Goal: Find specific page/section: Find specific page/section

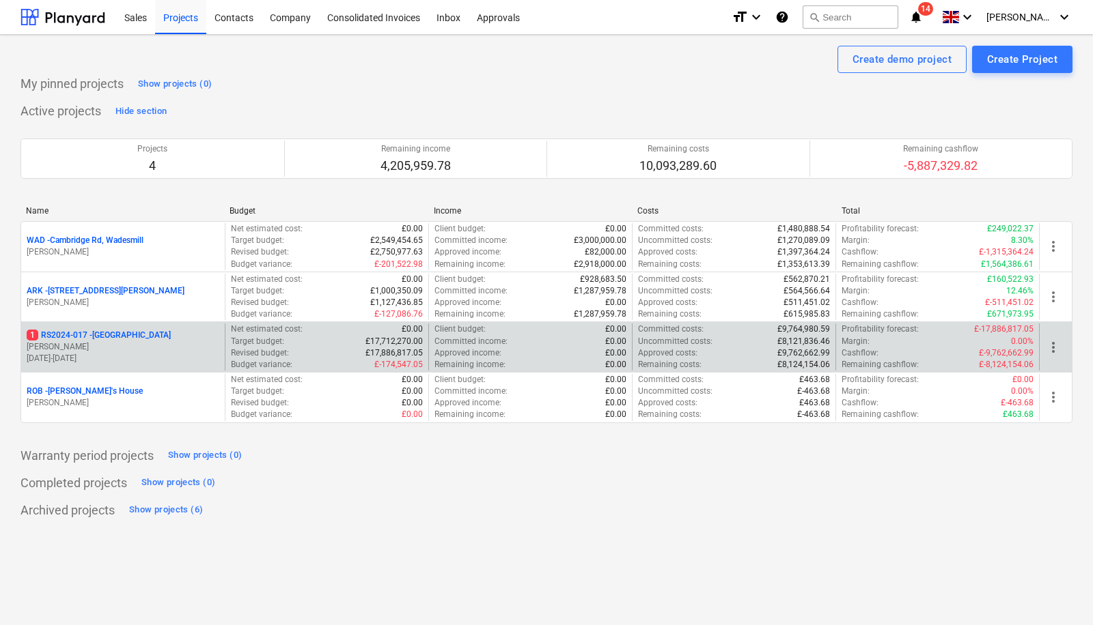
click at [143, 335] on p "1 RS2024-017 - [GEOGRAPHIC_DATA]" at bounding box center [99, 336] width 144 height 12
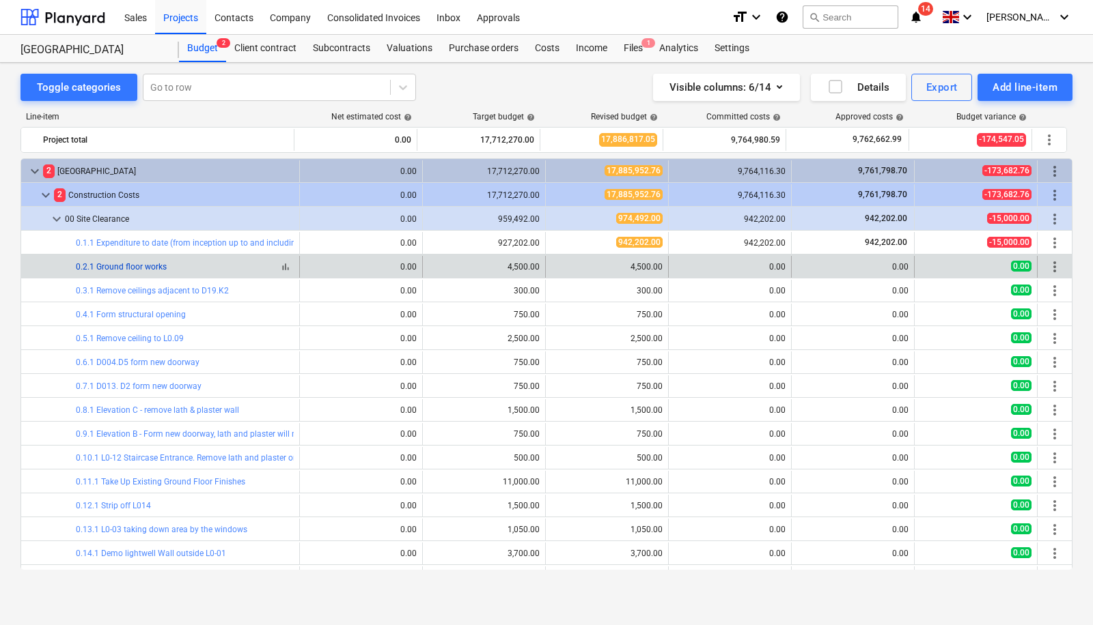
click at [140, 264] on link "0.2.1 Ground floor works" at bounding box center [121, 267] width 91 height 10
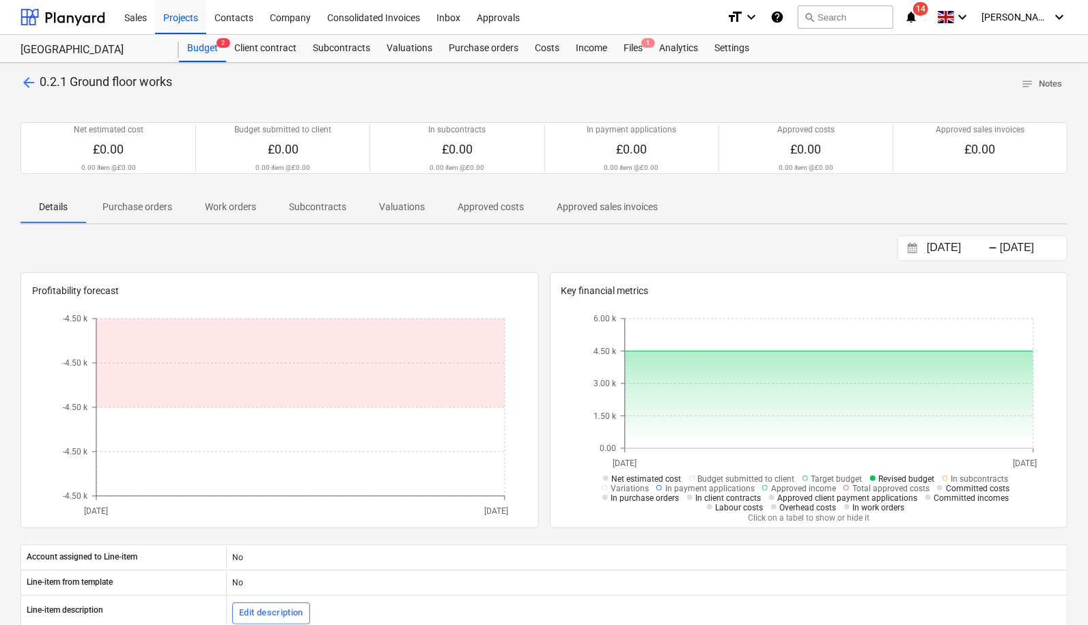
click at [25, 85] on span "arrow_back" at bounding box center [28, 82] width 16 height 16
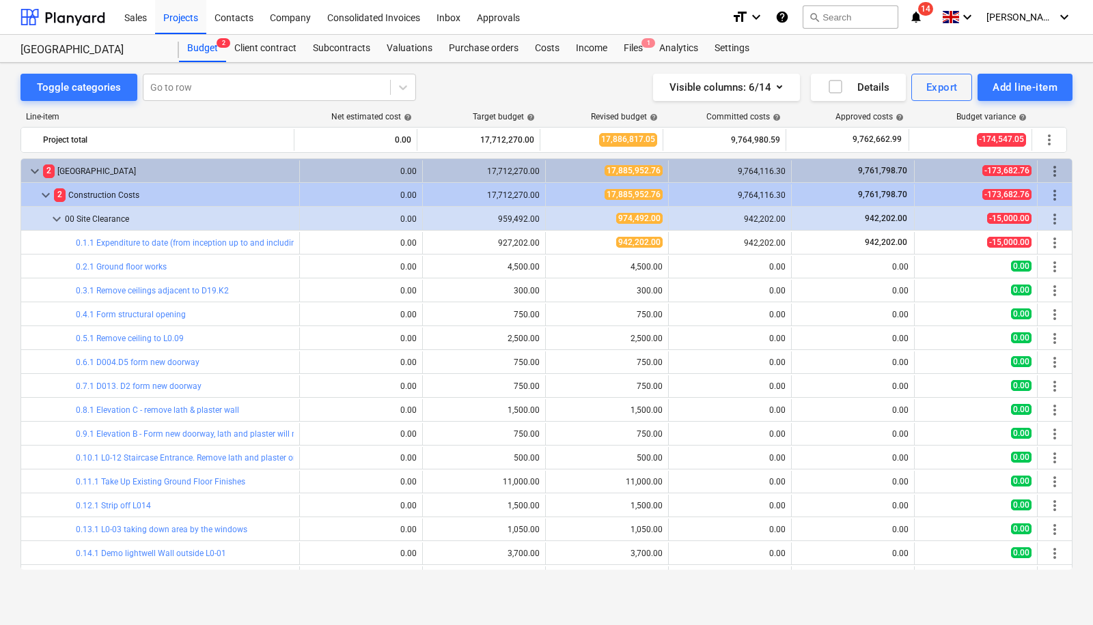
drag, startPoint x: 1072, startPoint y: 167, endPoint x: 1069, endPoint y: 158, distance: 9.9
click at [1069, 158] on div "Toggle categories Go to row Visible columns : 6/14 Details Export Add line-item…" at bounding box center [546, 330] width 1093 height 535
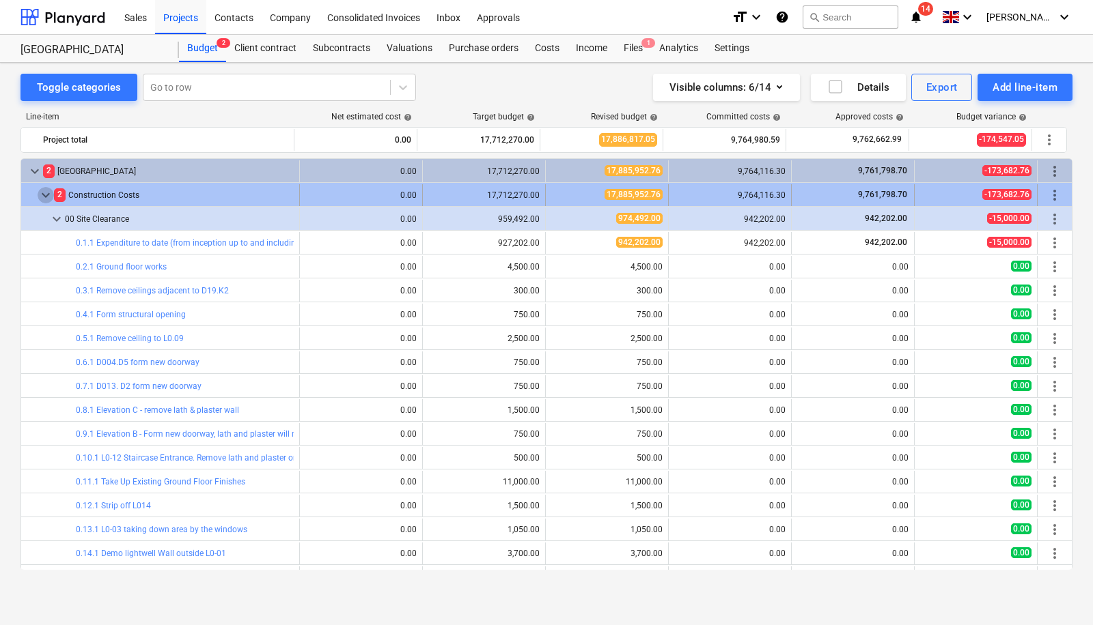
click at [52, 197] on span "keyboard_arrow_down" at bounding box center [46, 195] width 16 height 16
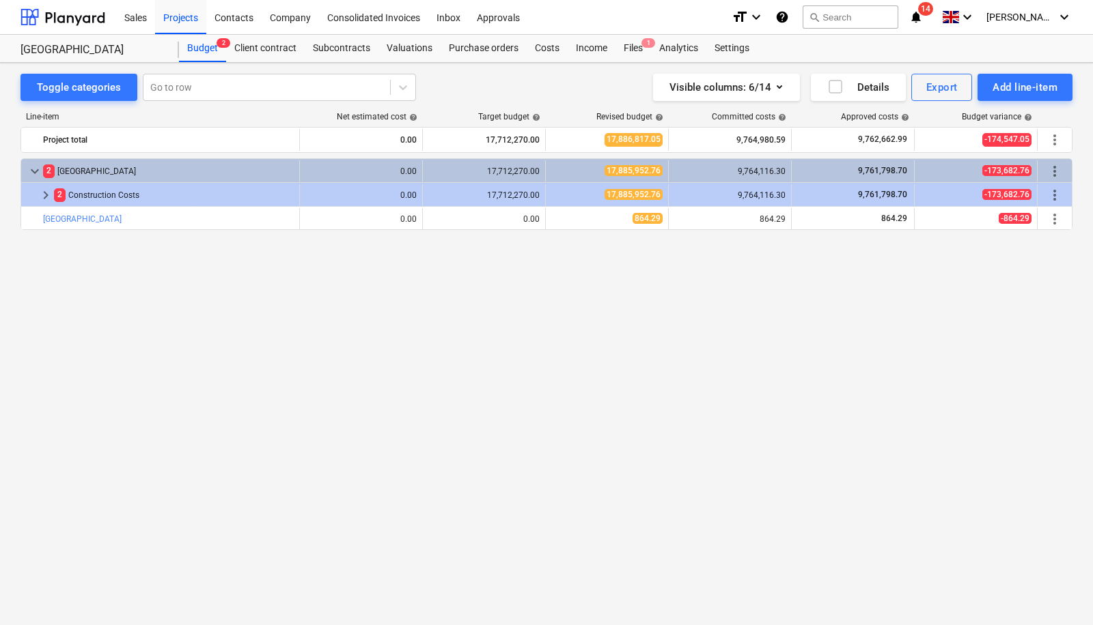
click at [52, 197] on span "keyboard_arrow_right" at bounding box center [46, 195] width 16 height 16
